Goal: Navigation & Orientation: Find specific page/section

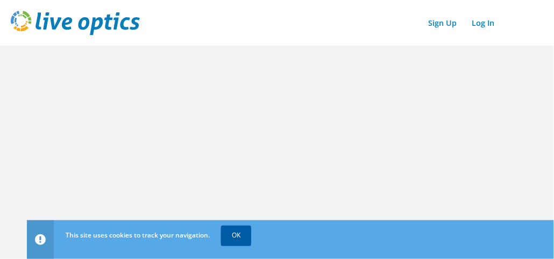
click at [231, 231] on link "OK" at bounding box center [236, 234] width 30 height 19
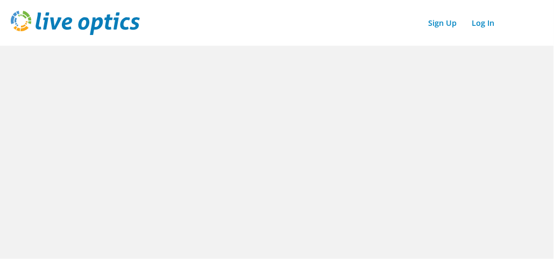
click at [120, 21] on img at bounding box center [75, 23] width 129 height 24
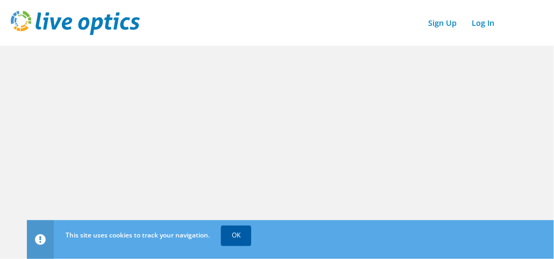
click at [239, 235] on link "OK" at bounding box center [236, 234] width 30 height 19
